Goal: Information Seeking & Learning: Learn about a topic

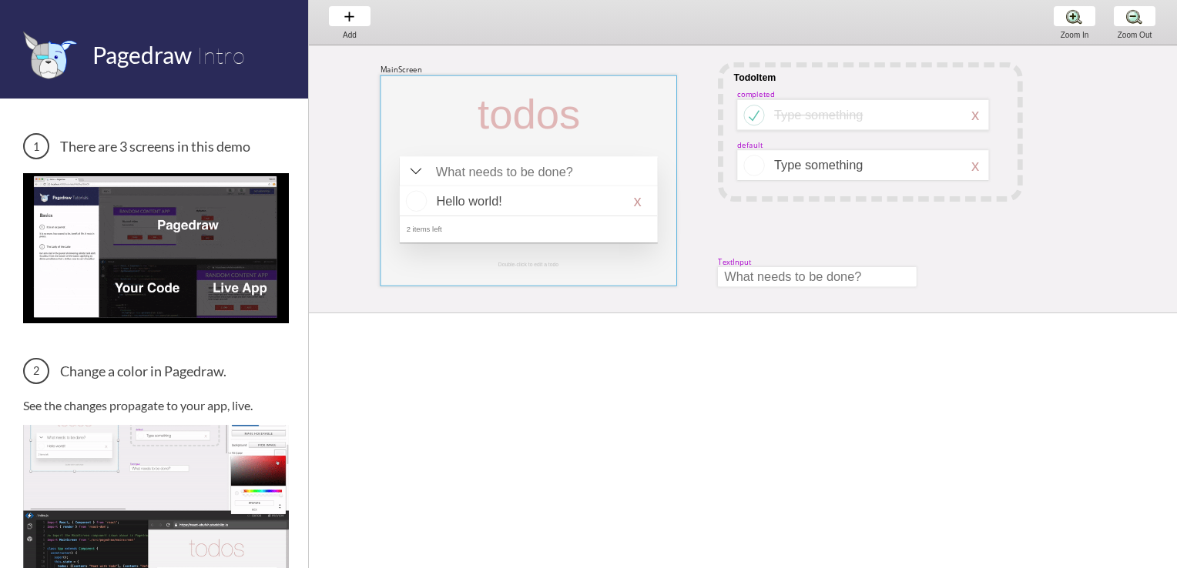
click at [625, 112] on div at bounding box center [528, 180] width 297 height 211
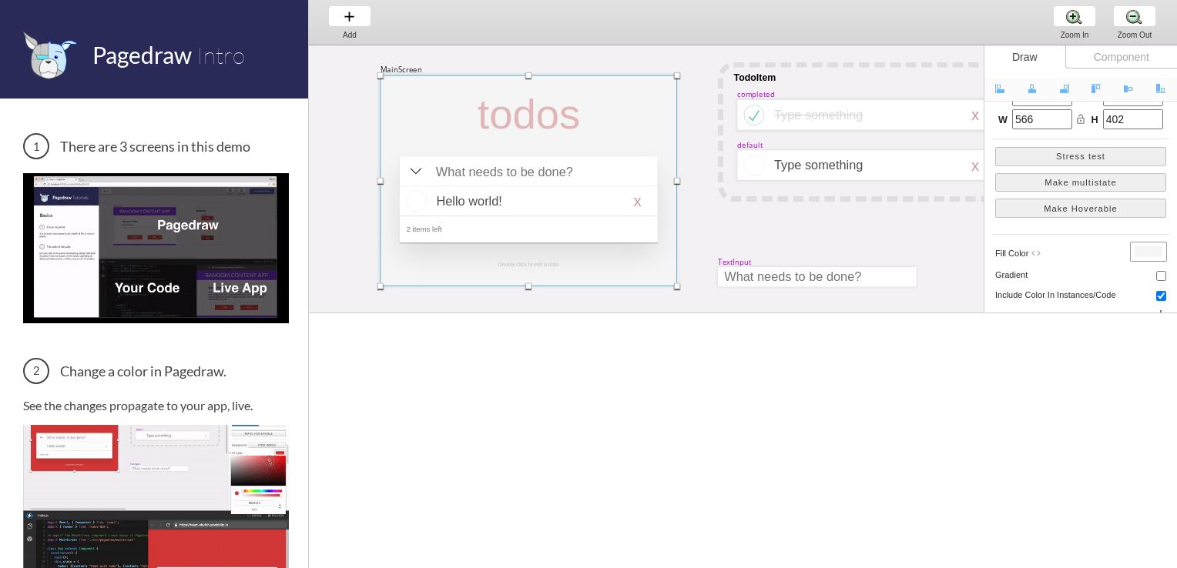
scroll to position [154, 0]
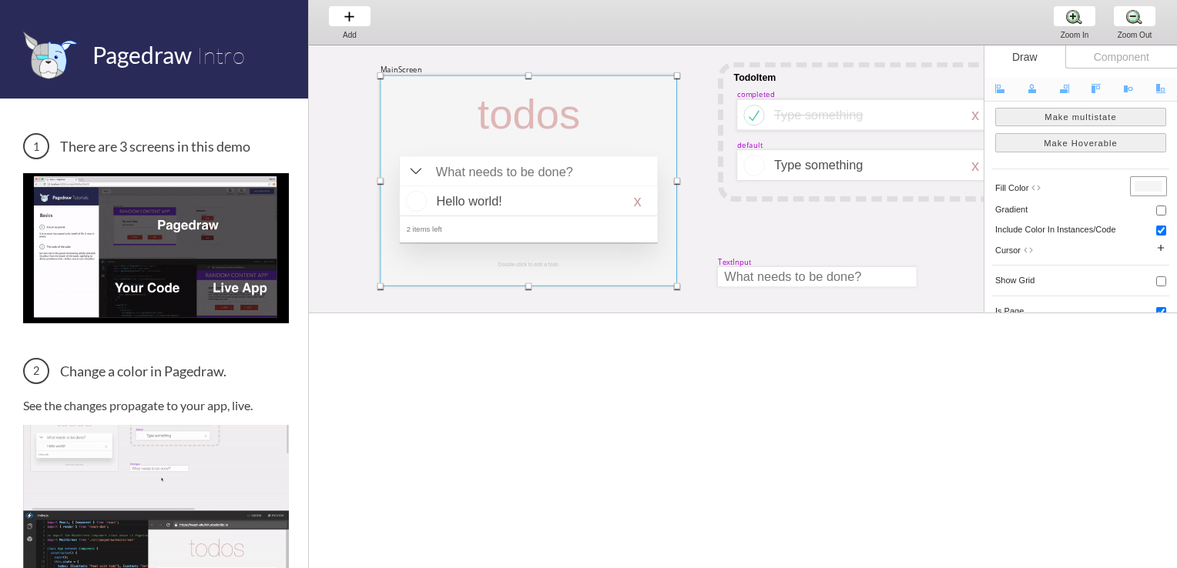
click at [1147, 182] on div at bounding box center [1148, 186] width 28 height 11
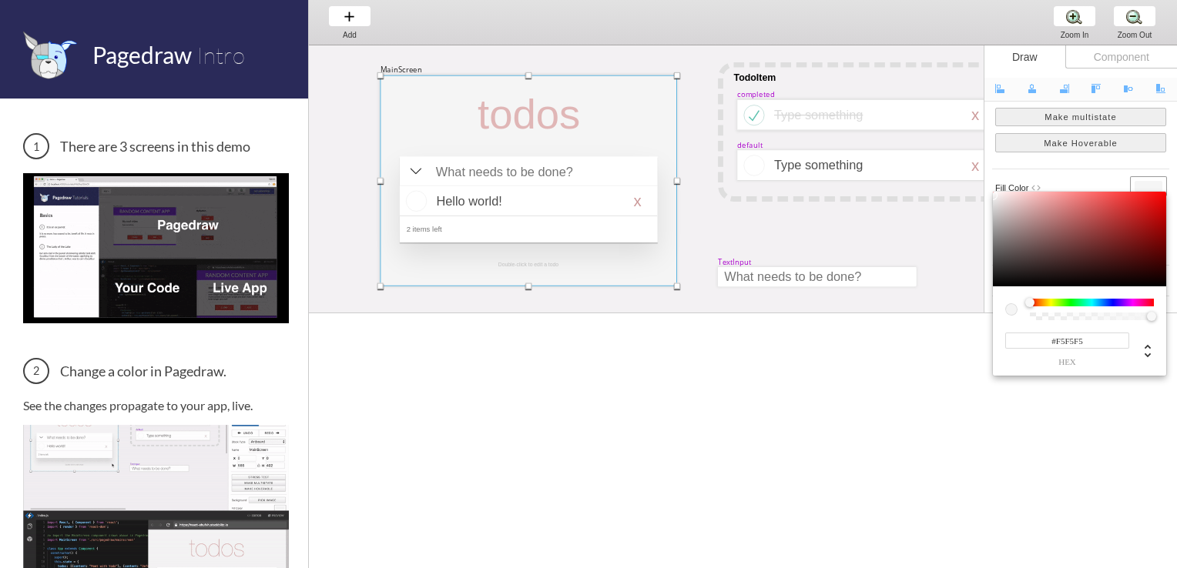
type input "#E22A2A"
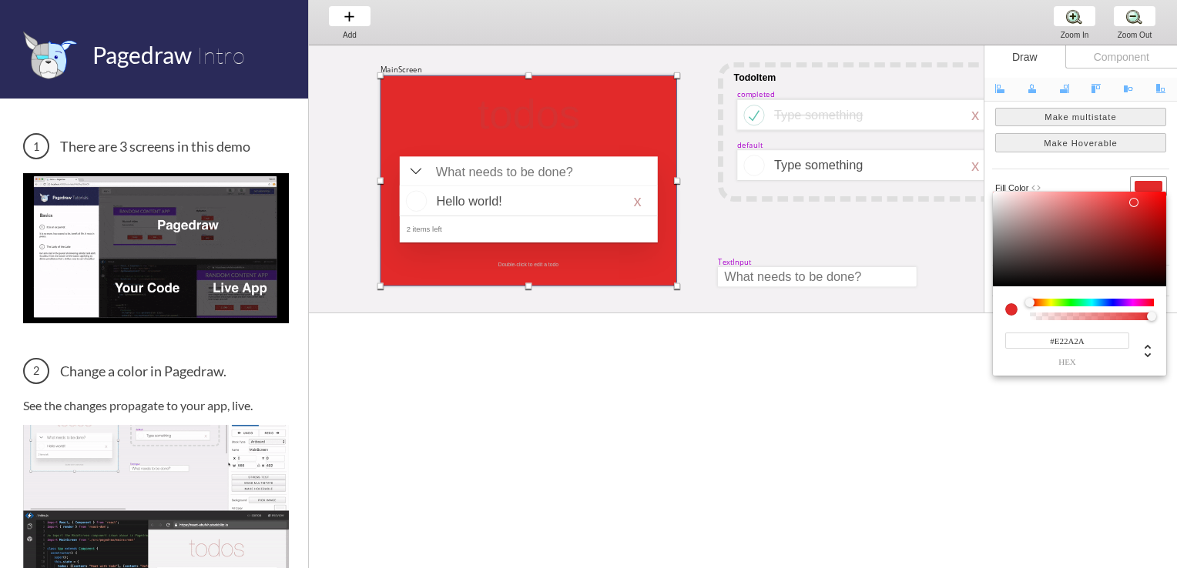
click at [1134, 203] on div at bounding box center [1079, 240] width 173 height 96
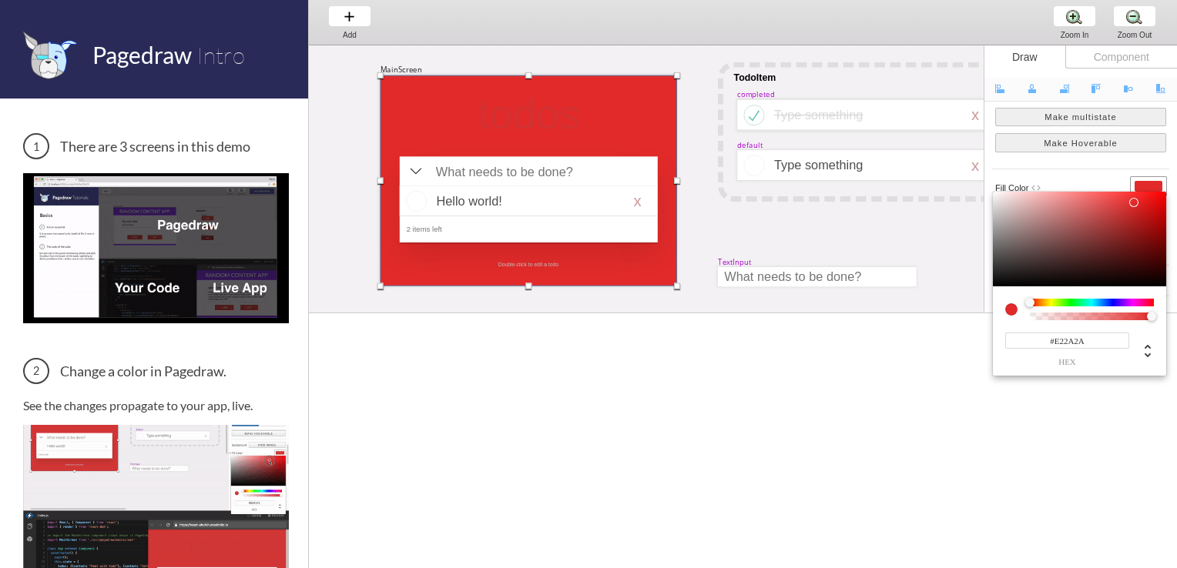
click at [913, 233] on div at bounding box center [588, 284] width 1177 height 568
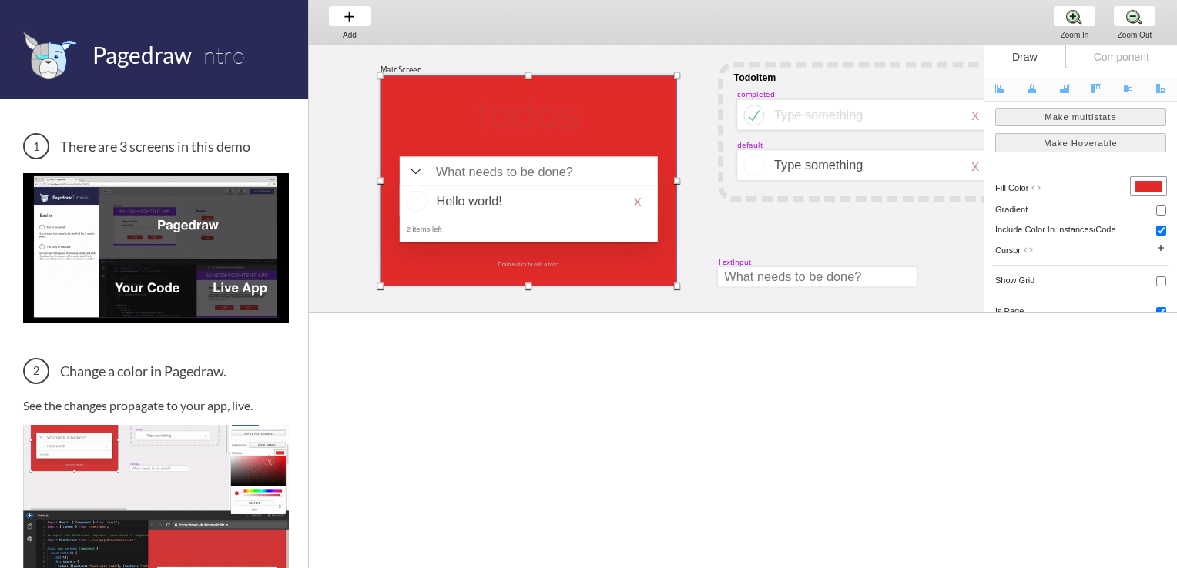
click at [601, 136] on div at bounding box center [528, 180] width 297 height 211
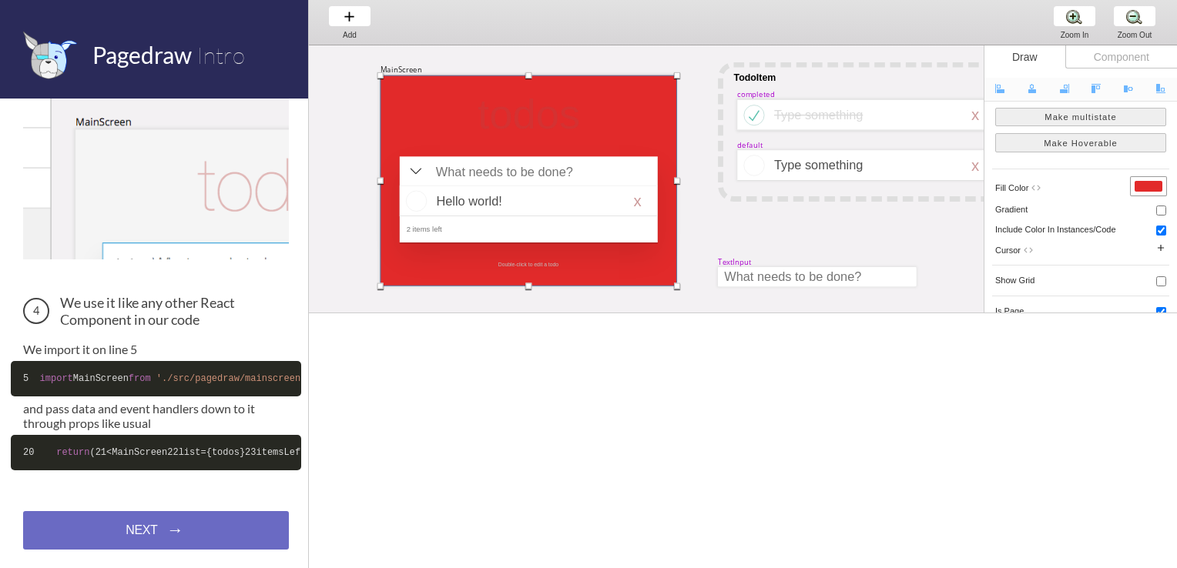
scroll to position [638, 0]
click at [1133, 182] on div at bounding box center [1148, 186] width 35 height 18
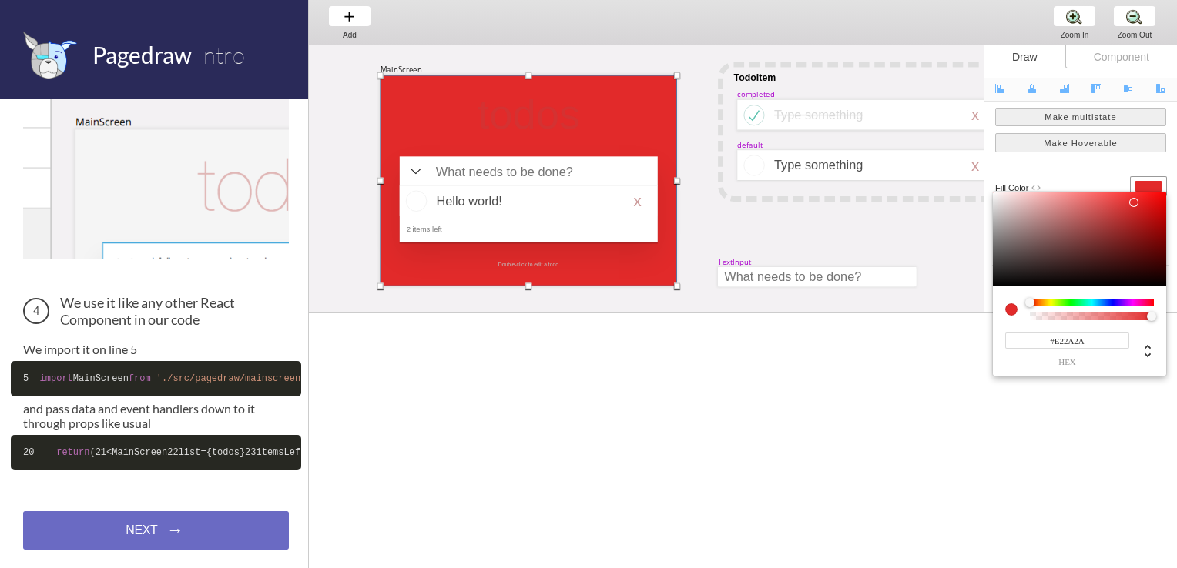
type input "#A69A9A"
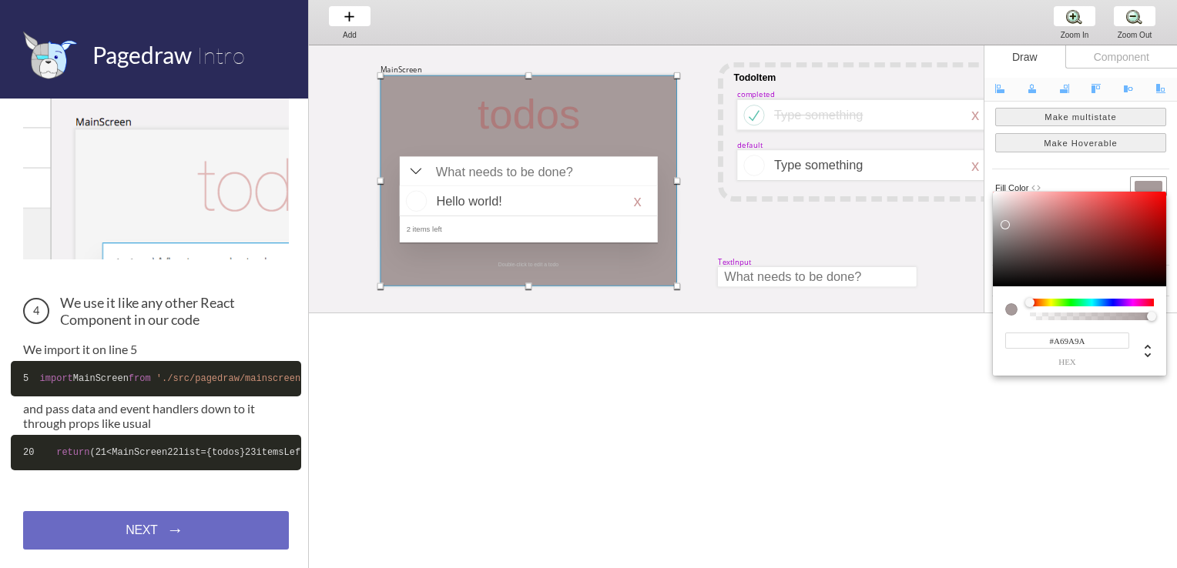
click at [1005, 225] on div at bounding box center [1079, 240] width 173 height 96
click at [834, 241] on div at bounding box center [588, 284] width 1177 height 568
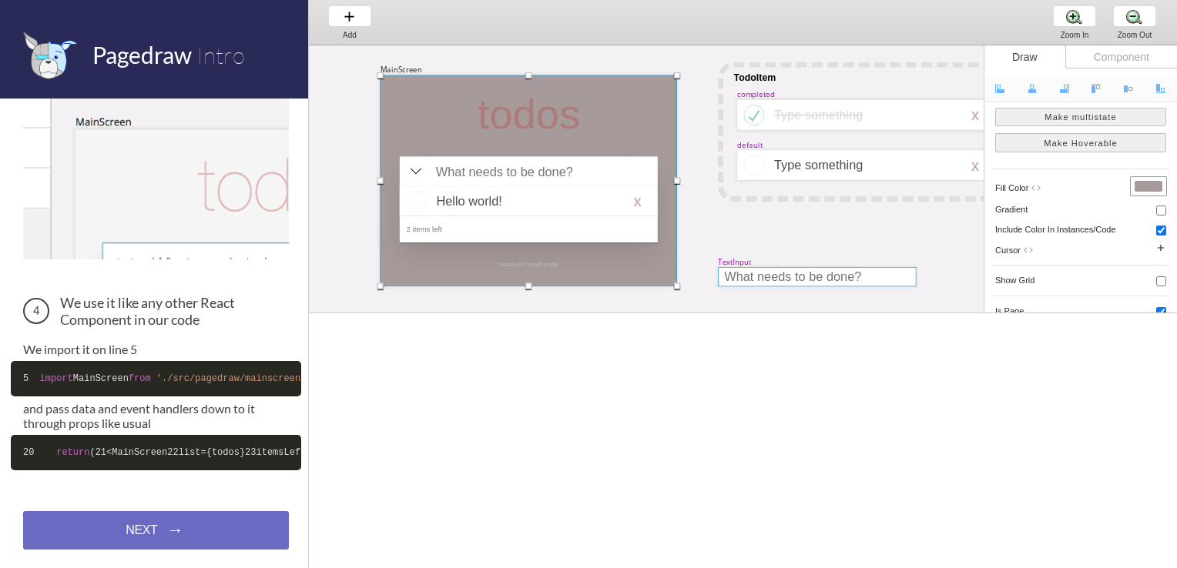
click at [834, 273] on div at bounding box center [817, 276] width 198 height 19
select select "9"
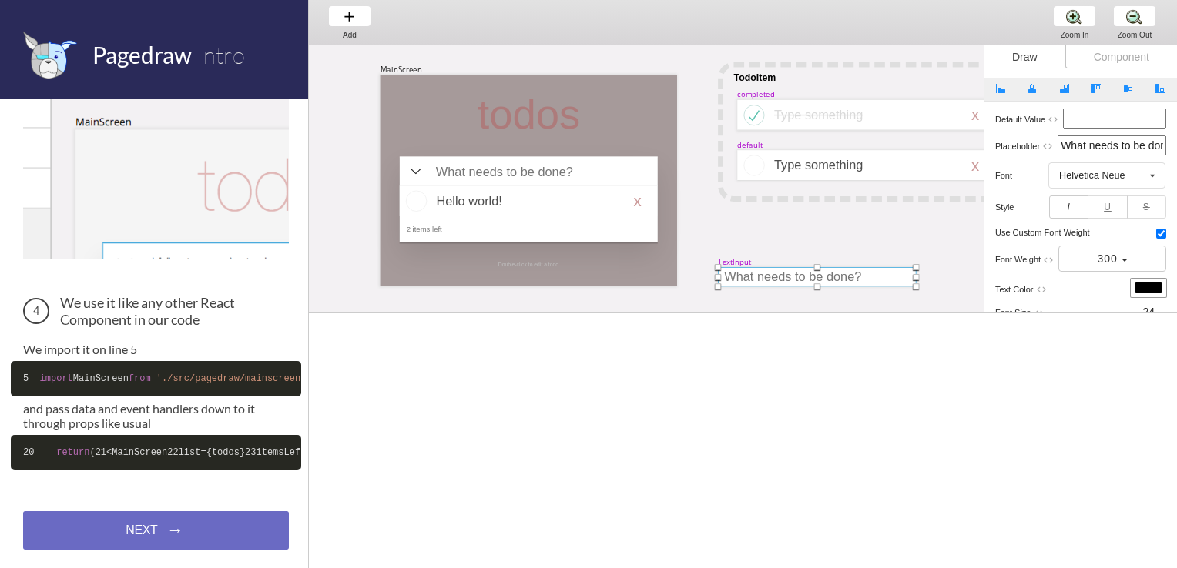
click at [828, 226] on div "MainScreen todos Hello world! x 2 items left TodoItem completed Type something …" at bounding box center [1066, 359] width 1515 height 628
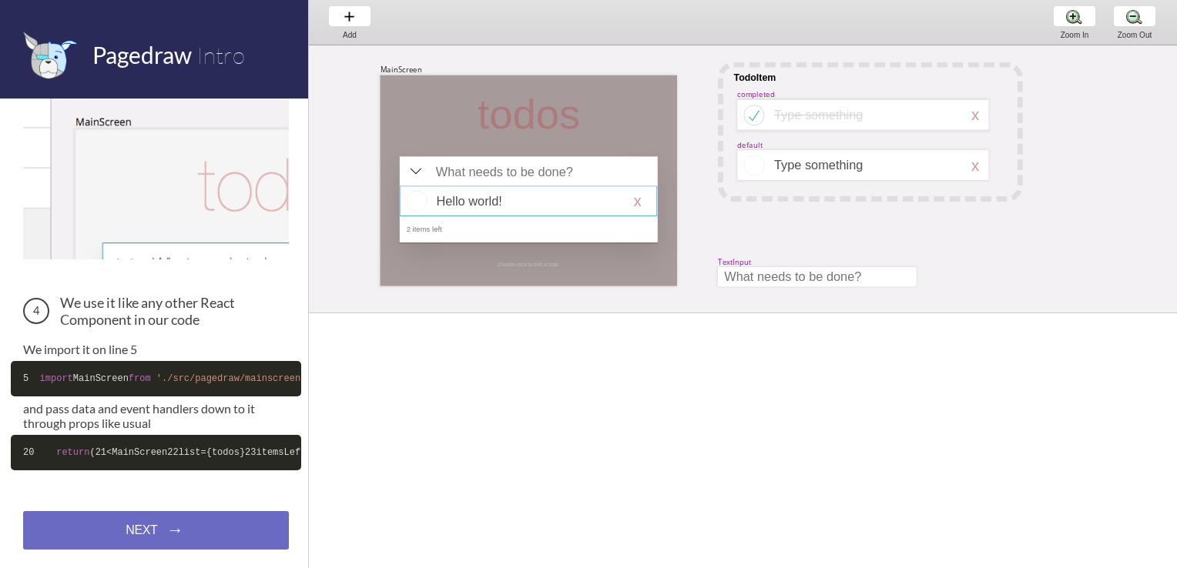
click at [588, 202] on div at bounding box center [528, 201] width 257 height 30
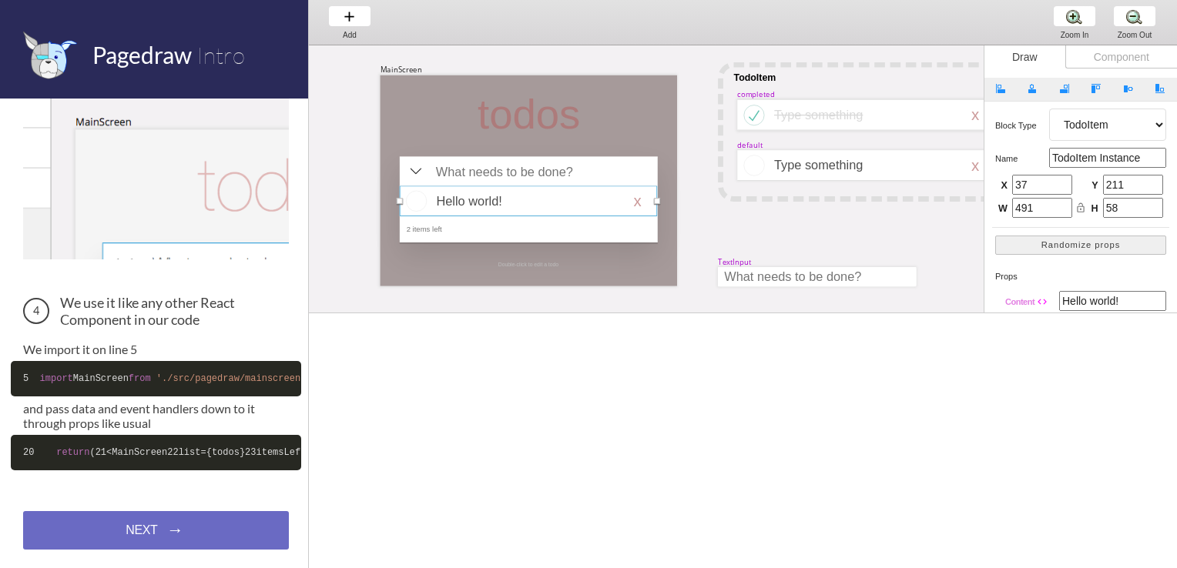
click at [637, 204] on div at bounding box center [528, 201] width 257 height 30
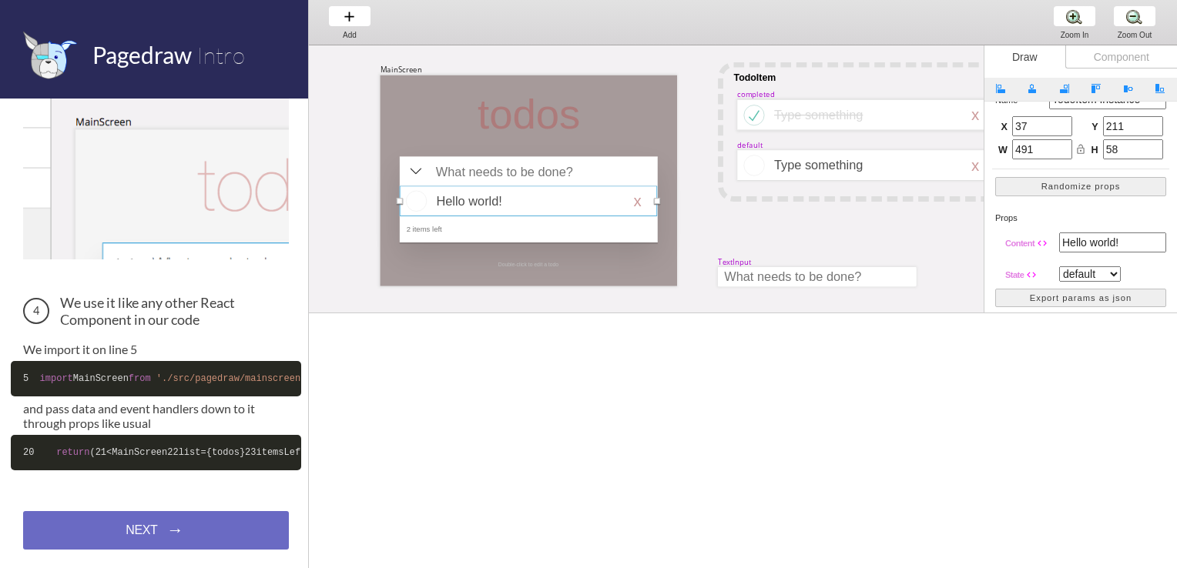
scroll to position [0, 0]
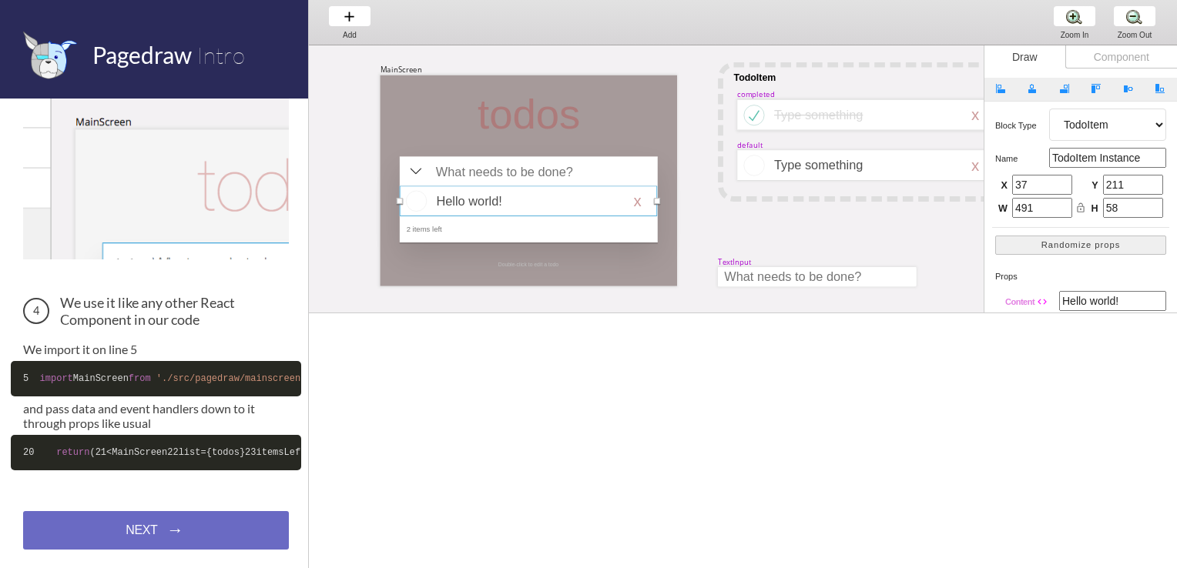
click at [1078, 128] on select "Artboard Multistate Group Screen Size Group Text Rectangle Oval Line Triangle I…" at bounding box center [1107, 125] width 117 height 32
select select "7"
click at [1049, 109] on select "Artboard Multistate Group Screen Size Group Text Rectangle Oval Line Triangle I…" at bounding box center [1107, 125] width 117 height 32
select select "bottom-right"
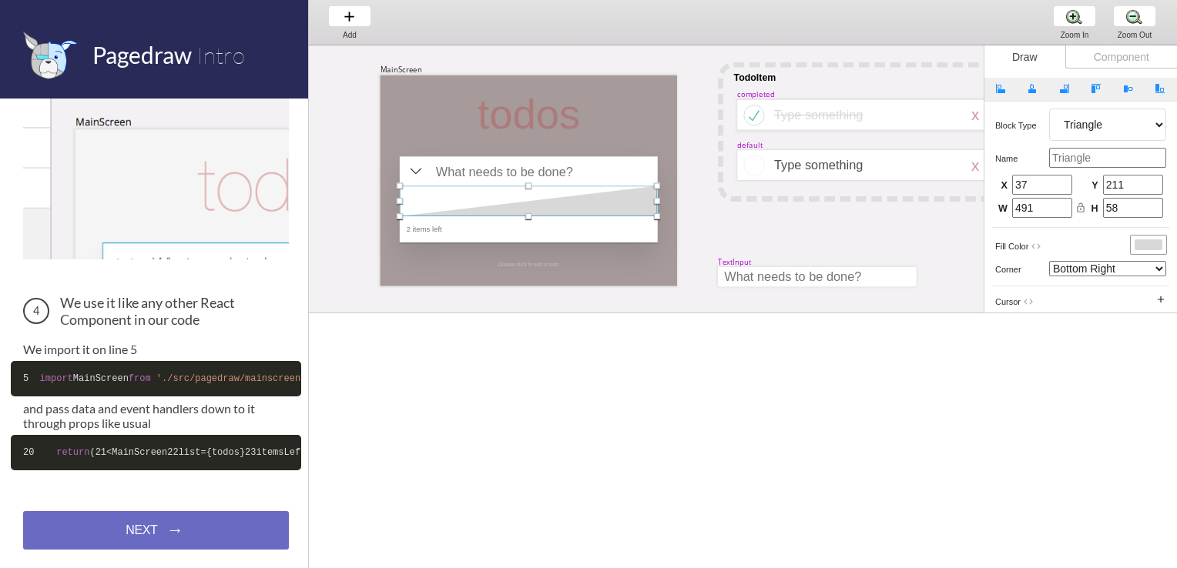
click at [785, 223] on div "MainScreen todos 2 items left TodoItem completed Type something TextInput x Dou…" at bounding box center [1066, 359] width 1515 height 628
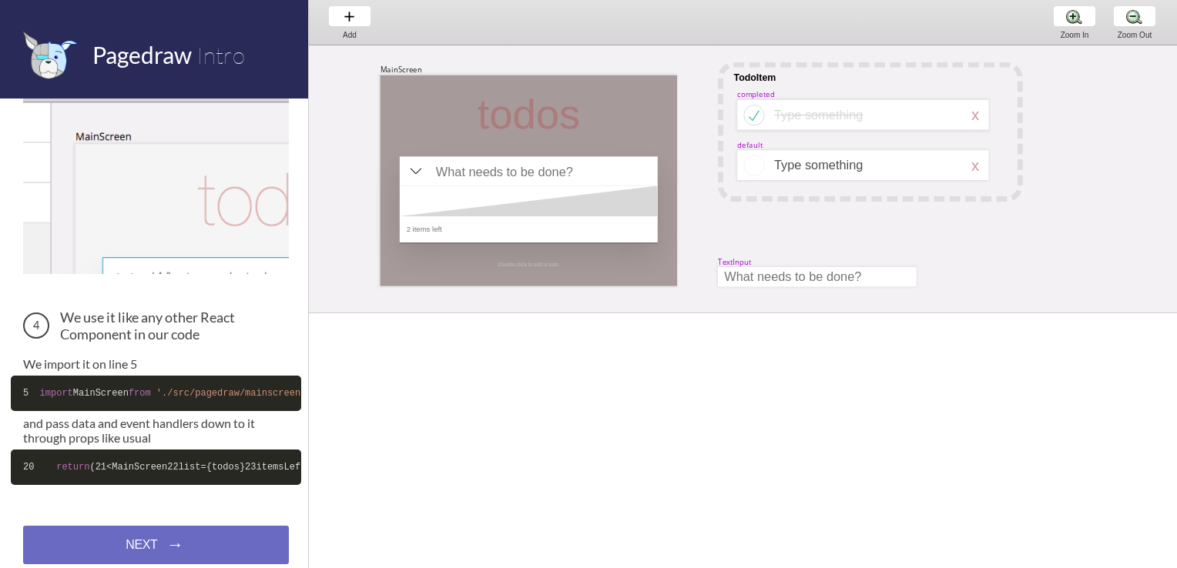
scroll to position [638, 0]
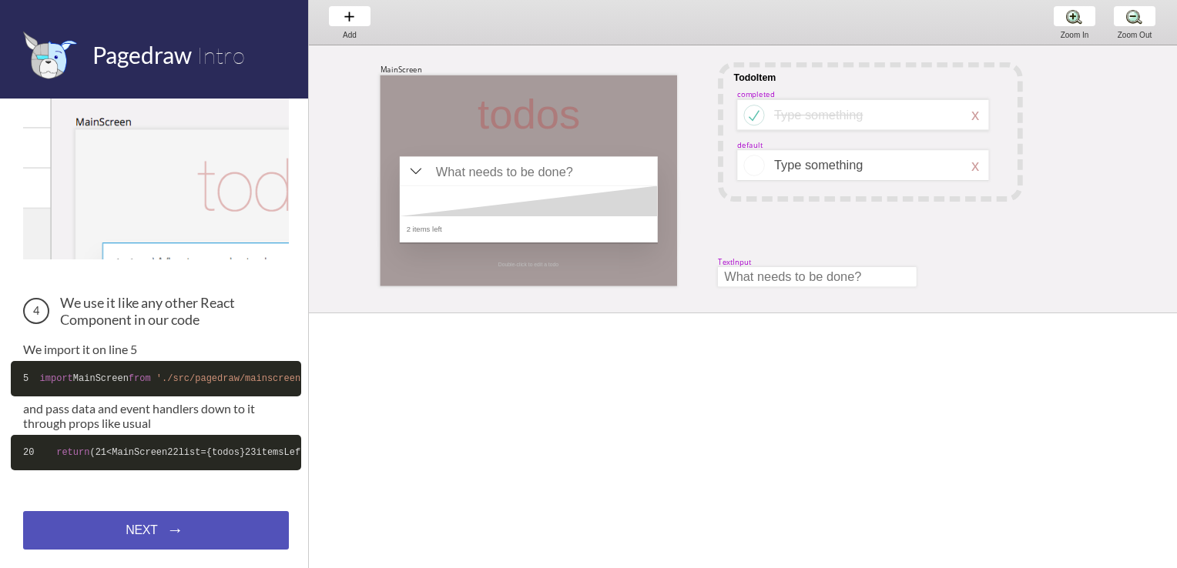
click at [175, 530] on div "NEXT → NEXT → NEXT →" at bounding box center [156, 530] width 266 height 39
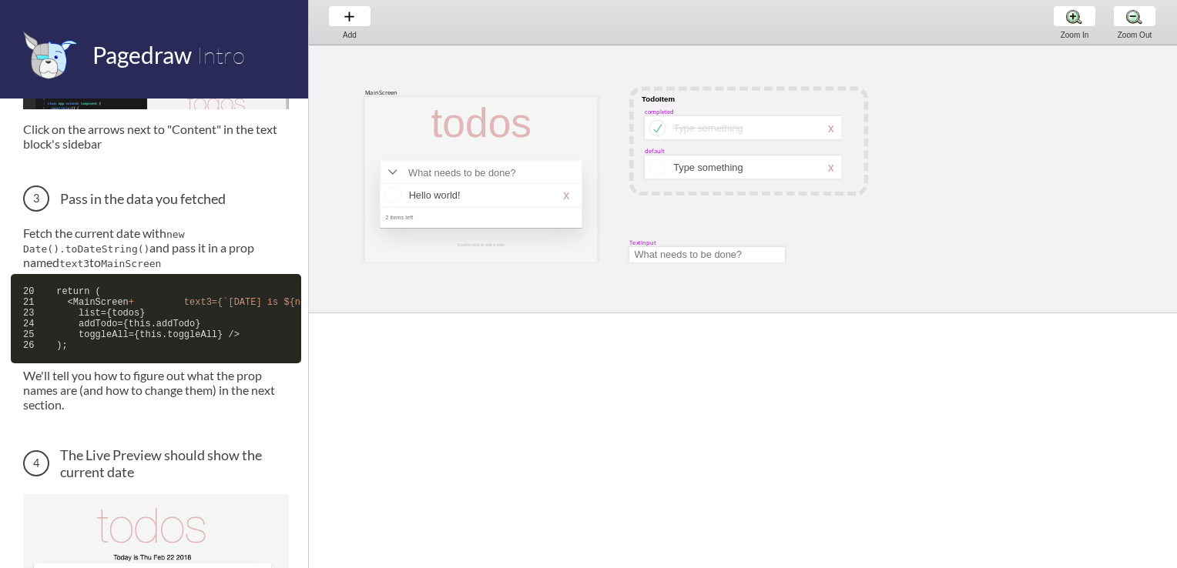
scroll to position [917, 0]
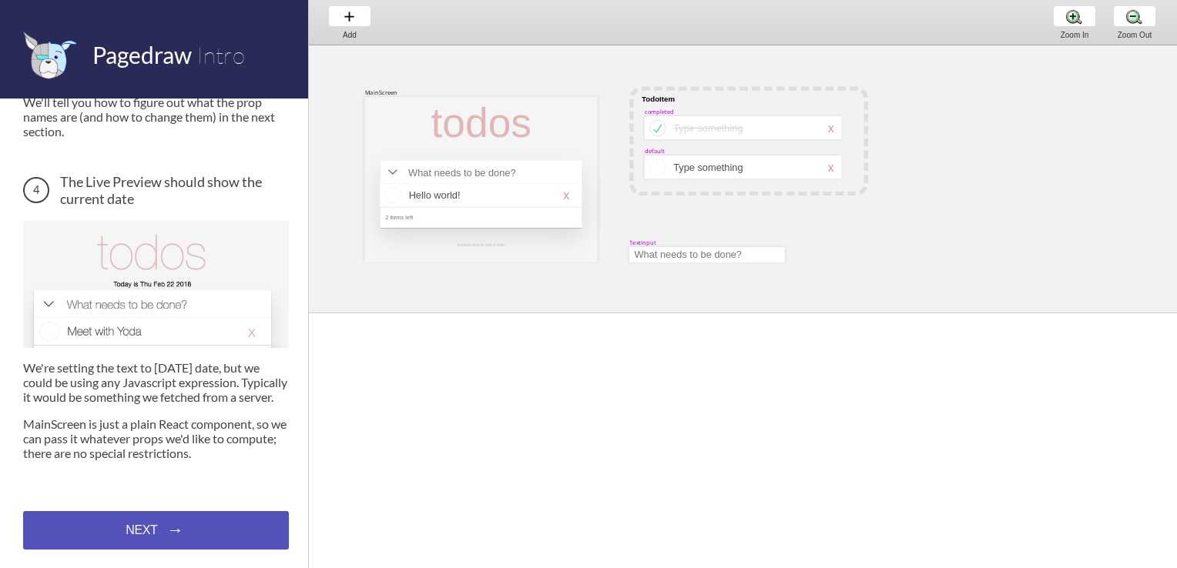
click at [189, 533] on div "NEXT → NEXT → NEXT →" at bounding box center [156, 530] width 266 height 39
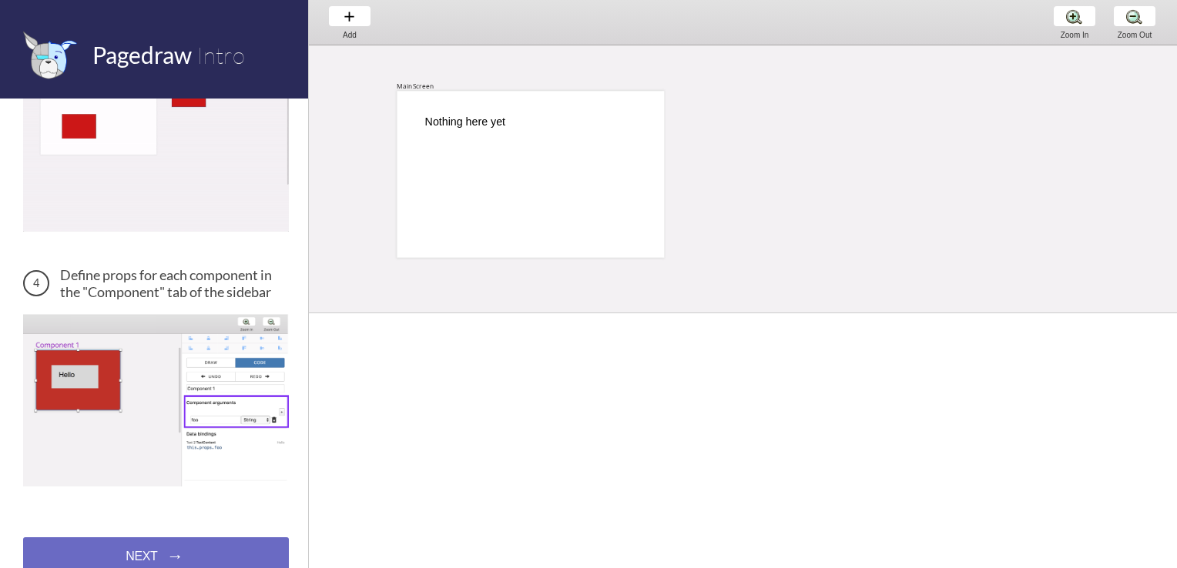
scroll to position [635, 0]
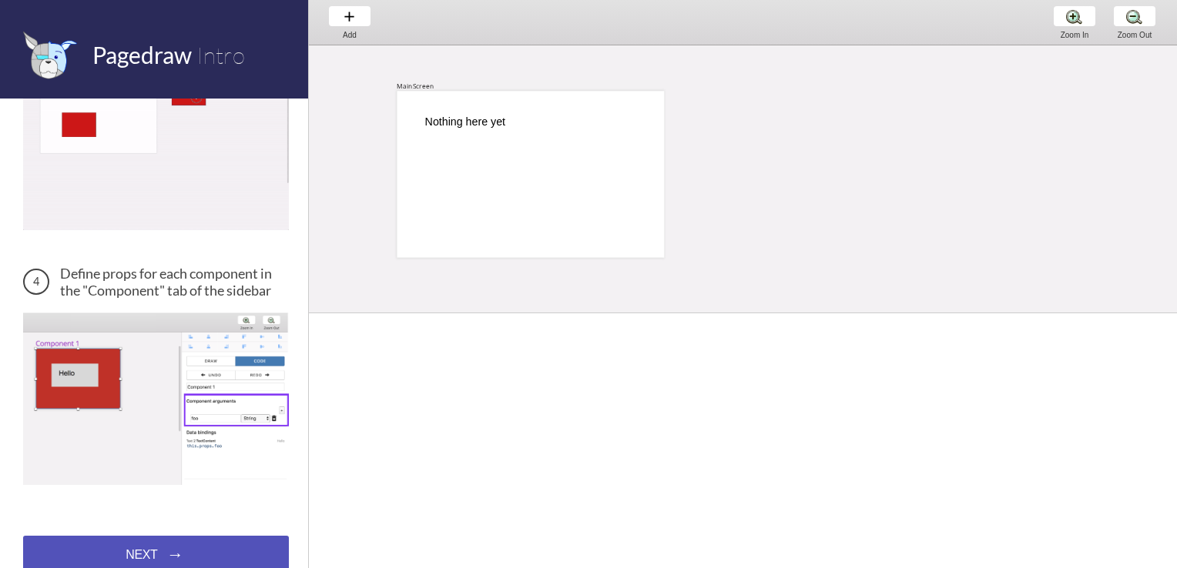
click at [167, 536] on div "NEXT → NEXT → NEXT →" at bounding box center [156, 555] width 266 height 39
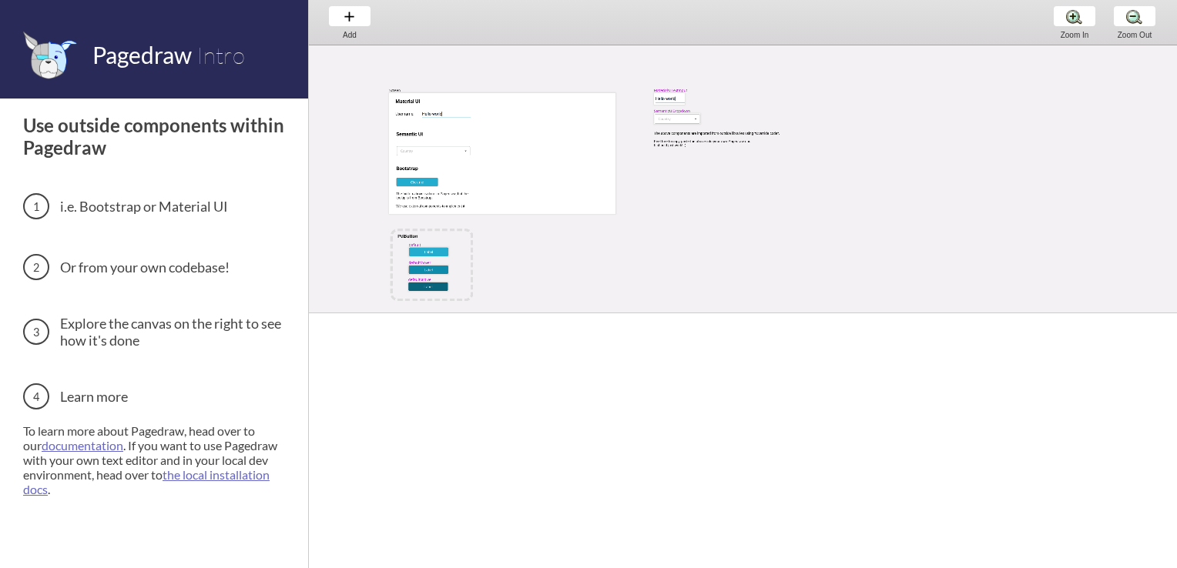
scroll to position [22, 0]
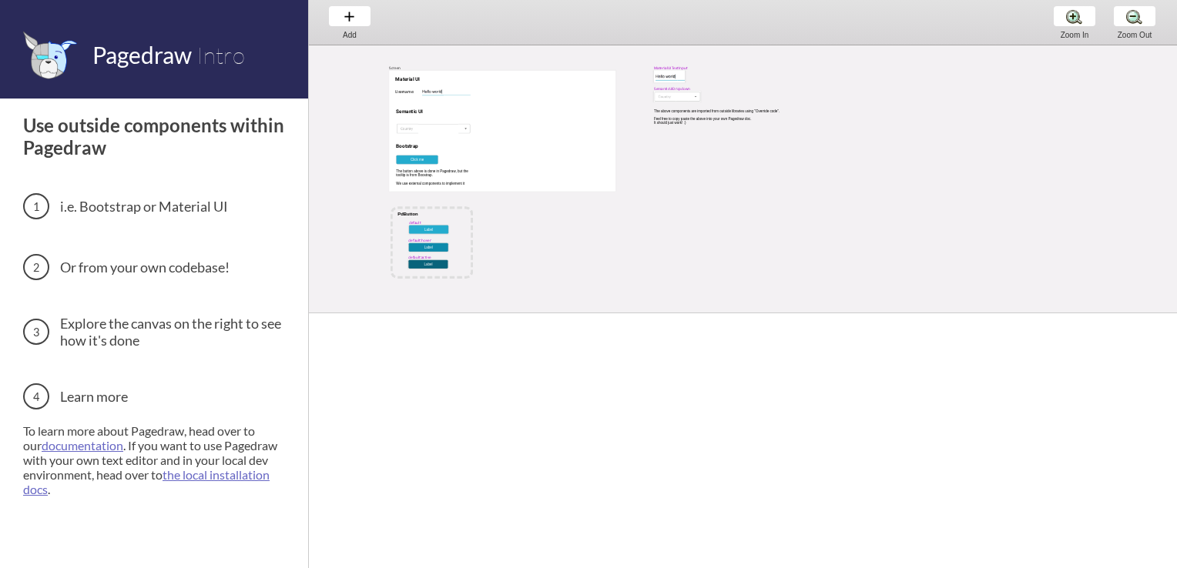
click at [137, 60] on span "Pagedraw" at bounding box center [141, 55] width 99 height 28
click at [44, 58] on img at bounding box center [50, 55] width 54 height 49
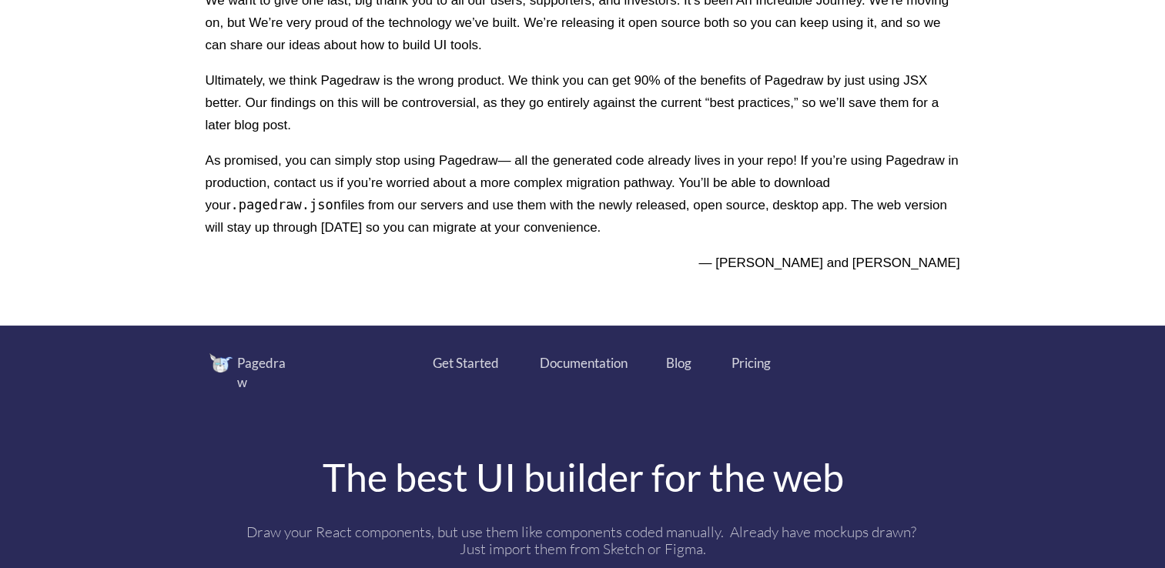
scroll to position [693, 0]
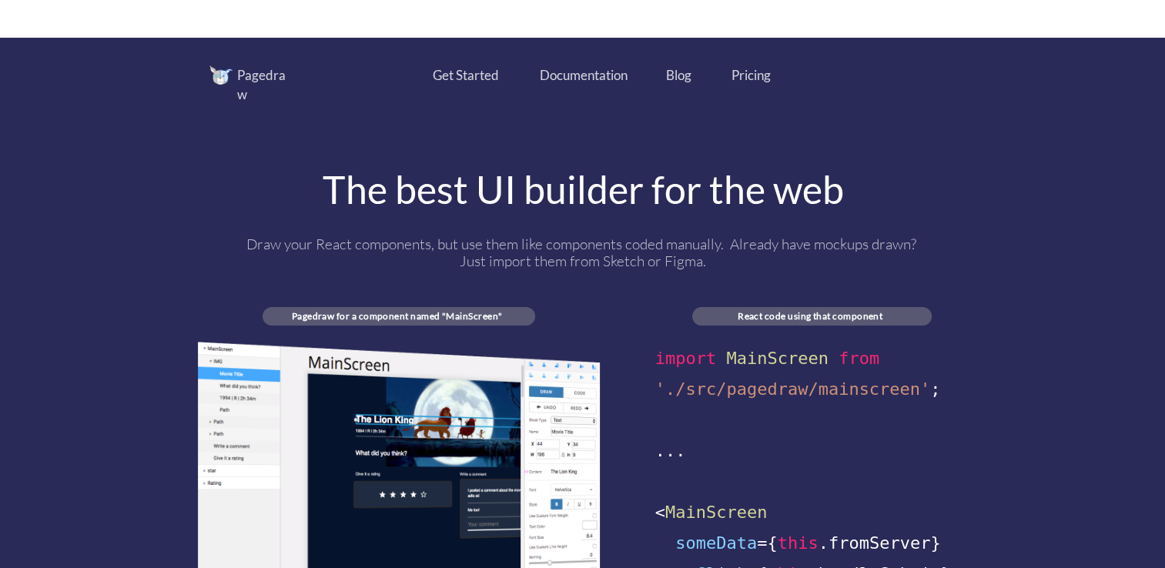
click at [457, 78] on div "Get Started" at bounding box center [466, 75] width 66 height 20
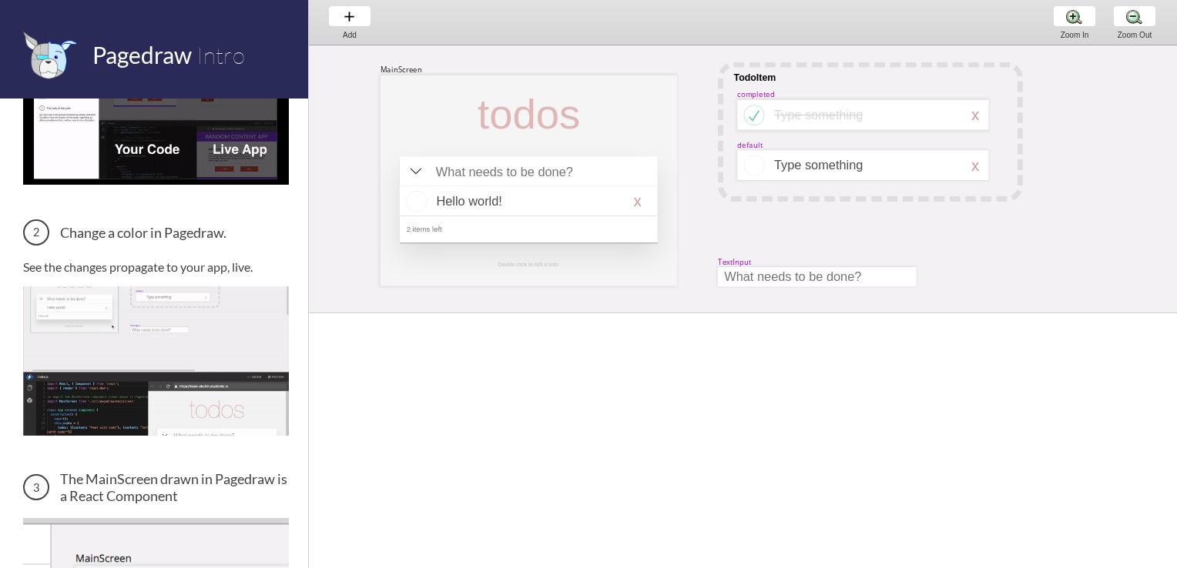
scroll to position [154, 0]
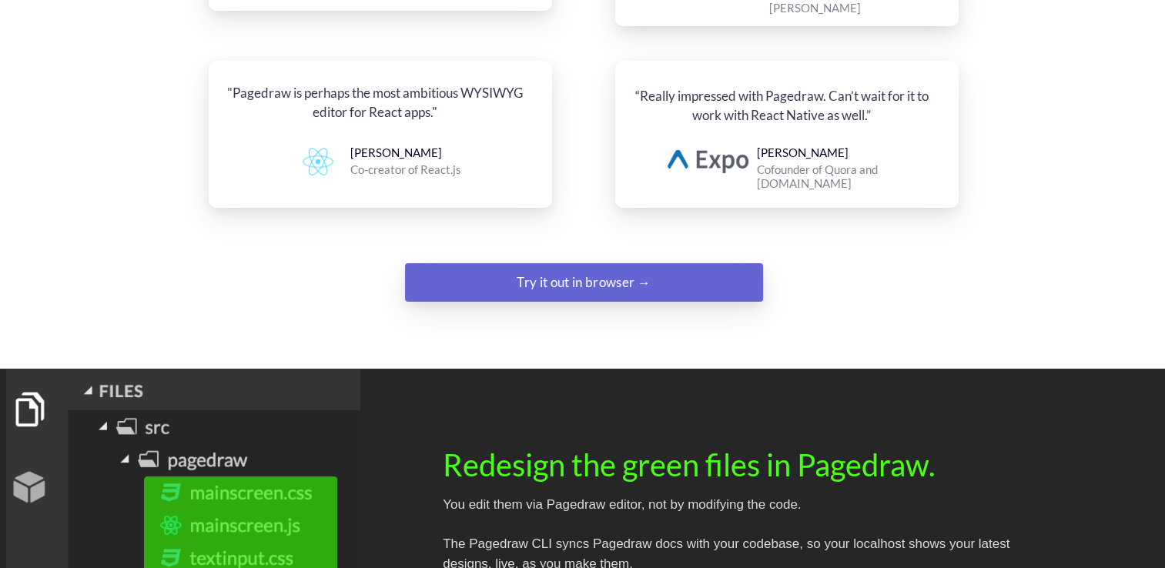
scroll to position [2002, 0]
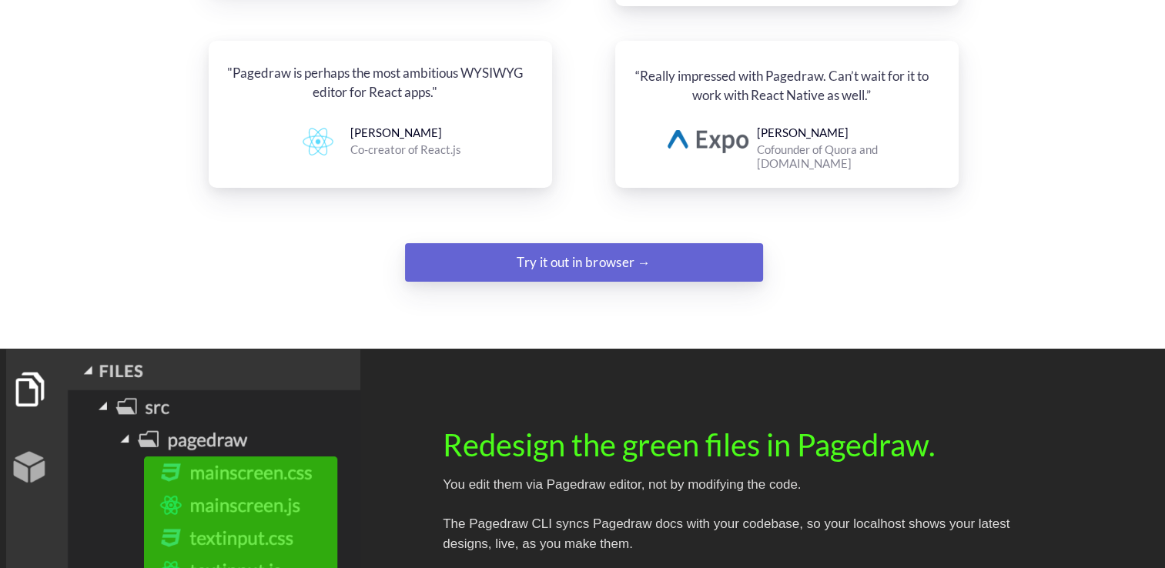
click at [519, 247] on div "Try it out in browser →" at bounding box center [584, 262] width 244 height 31
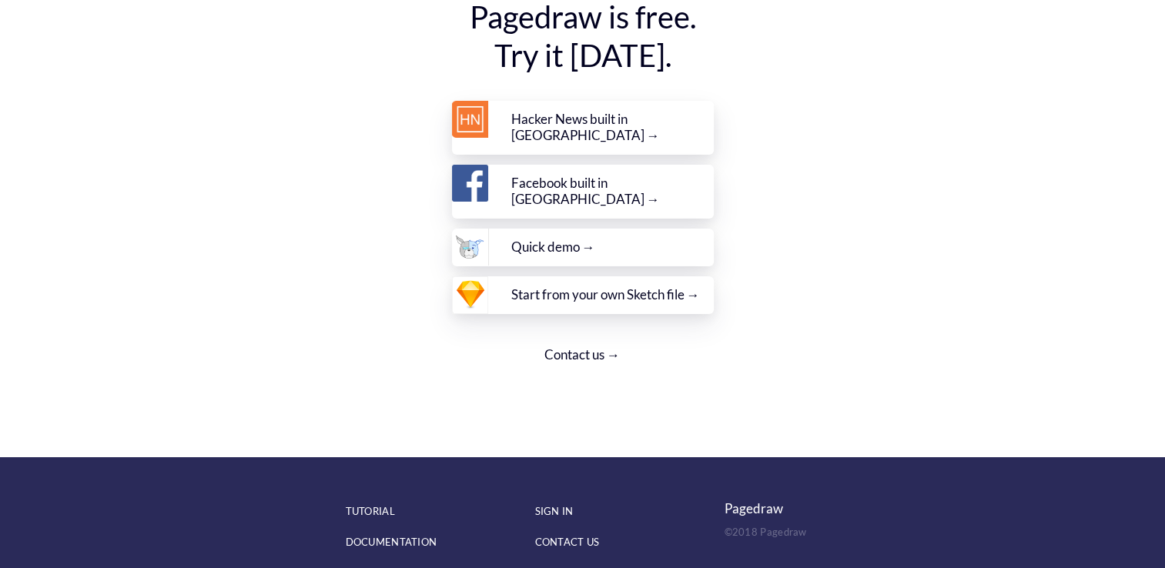
scroll to position [5594, 0]
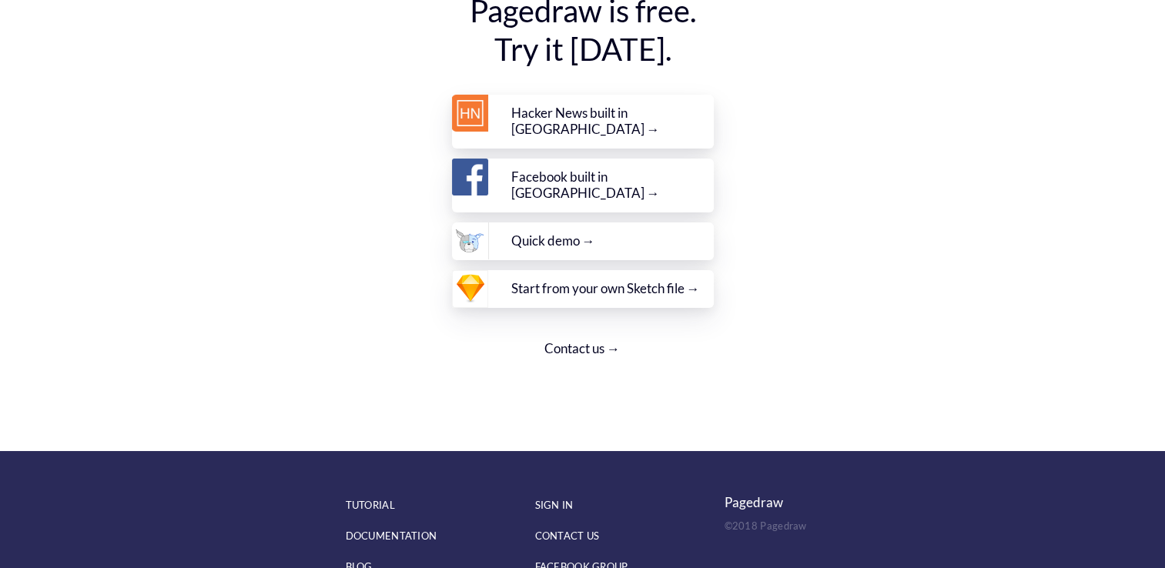
click at [558, 490] on div "SIGN IN" at bounding box center [629, 505] width 189 height 31
click at [362, 551] on div "BLOG" at bounding box center [440, 566] width 189 height 31
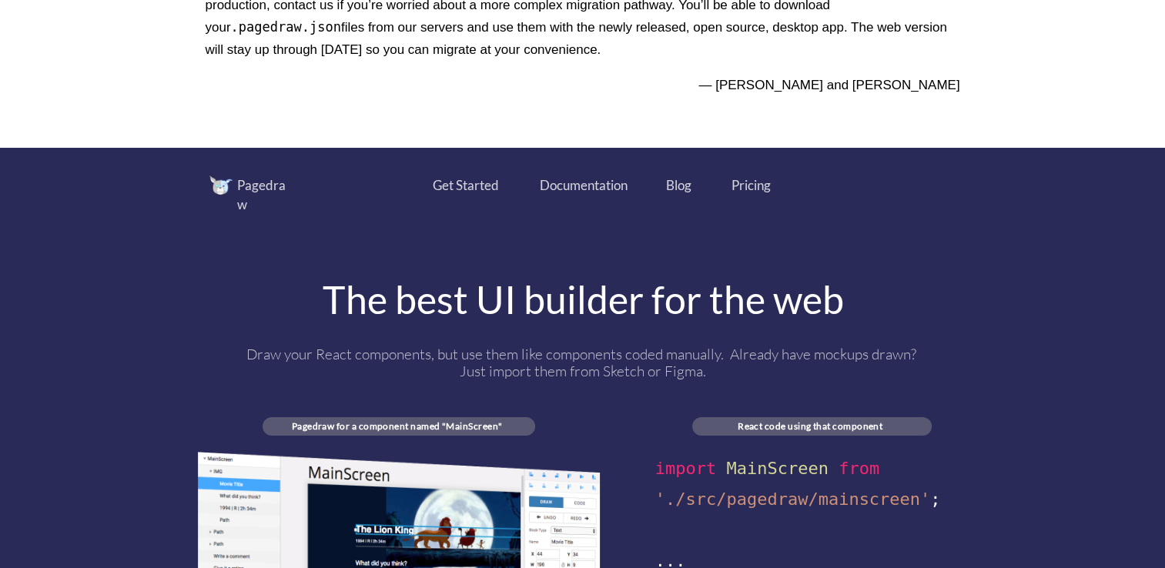
scroll to position [588, 0]
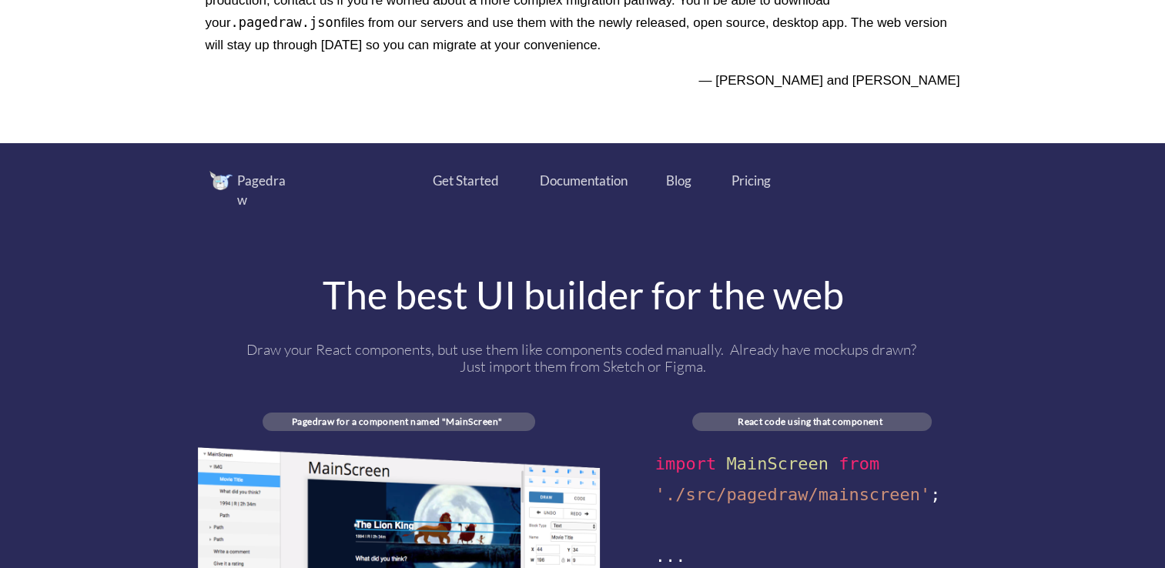
click at [456, 176] on div "Get Started" at bounding box center [466, 181] width 66 height 20
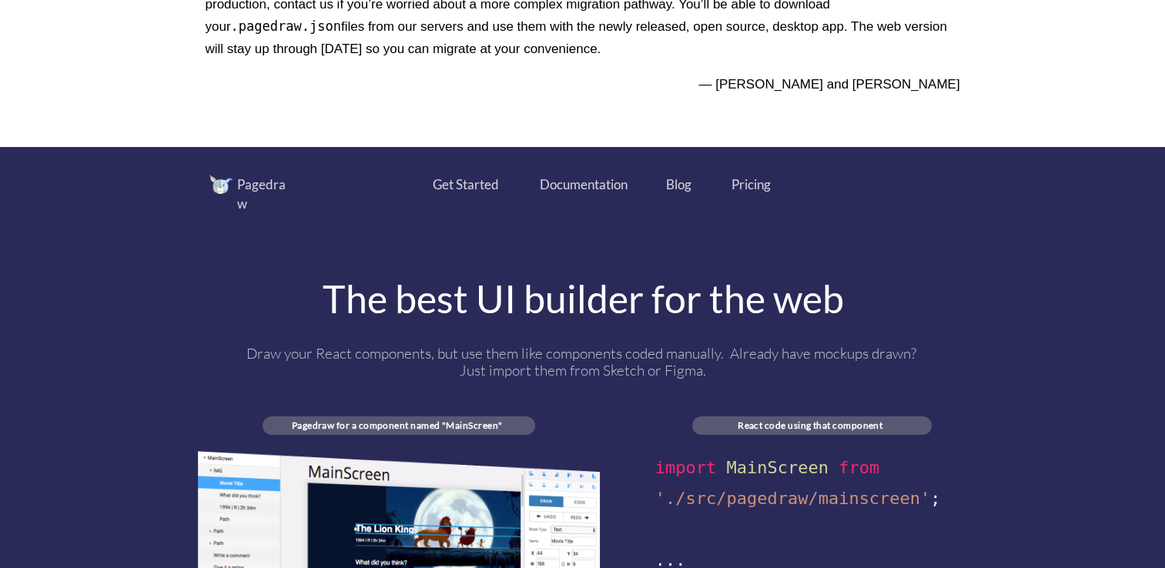
click at [581, 184] on div "Documentation" at bounding box center [584, 185] width 89 height 20
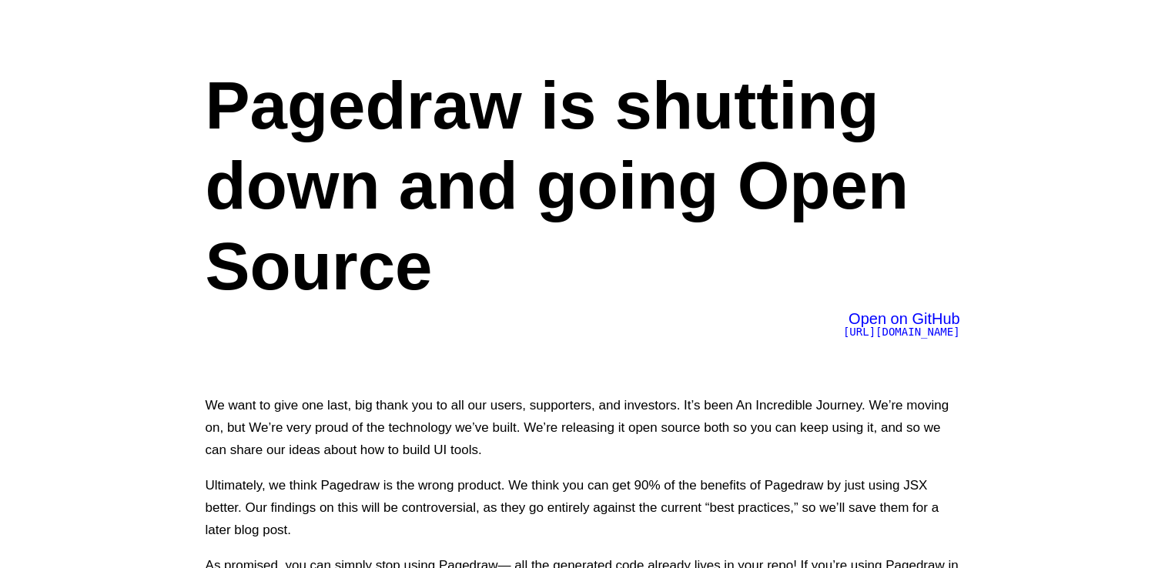
click at [843, 335] on span "[URL][DOMAIN_NAME]" at bounding box center [901, 332] width 117 height 12
